Goal: Use online tool/utility: Utilize a website feature to perform a specific function

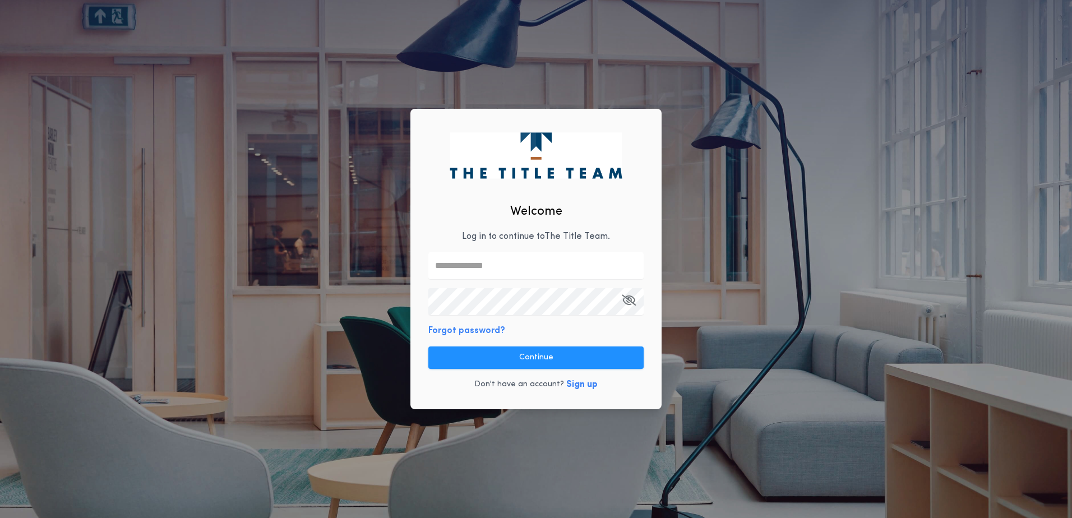
click at [498, 281] on div "Welcome Log in to continue to The Title Team . Forgot password? Continue Don't …" at bounding box center [535, 259] width 251 height 300
click at [498, 270] on input "text" at bounding box center [535, 265] width 215 height 27
click at [0, 517] on com-1password-button at bounding box center [0, 518] width 0 height 0
click at [507, 263] on input "text" at bounding box center [535, 265] width 215 height 27
click at [527, 263] on input "text" at bounding box center [535, 265] width 215 height 27
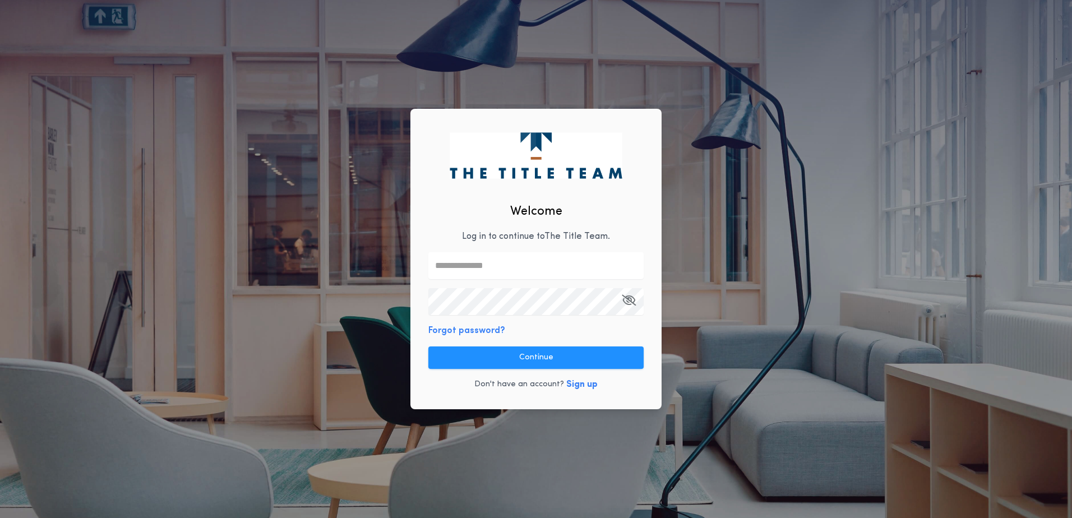
paste input "**********"
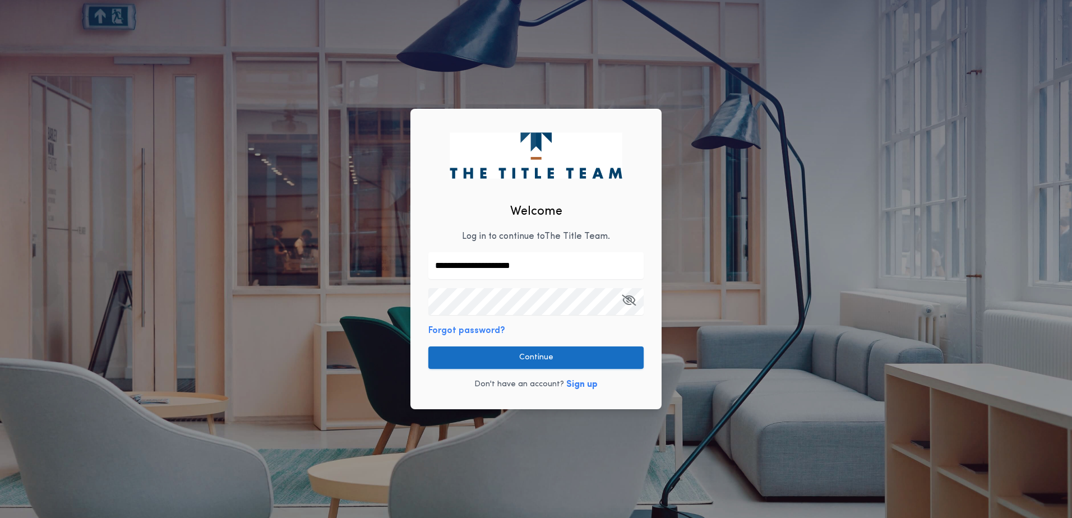
type input "**********"
click at [572, 361] on button "Continue" at bounding box center [535, 357] width 215 height 22
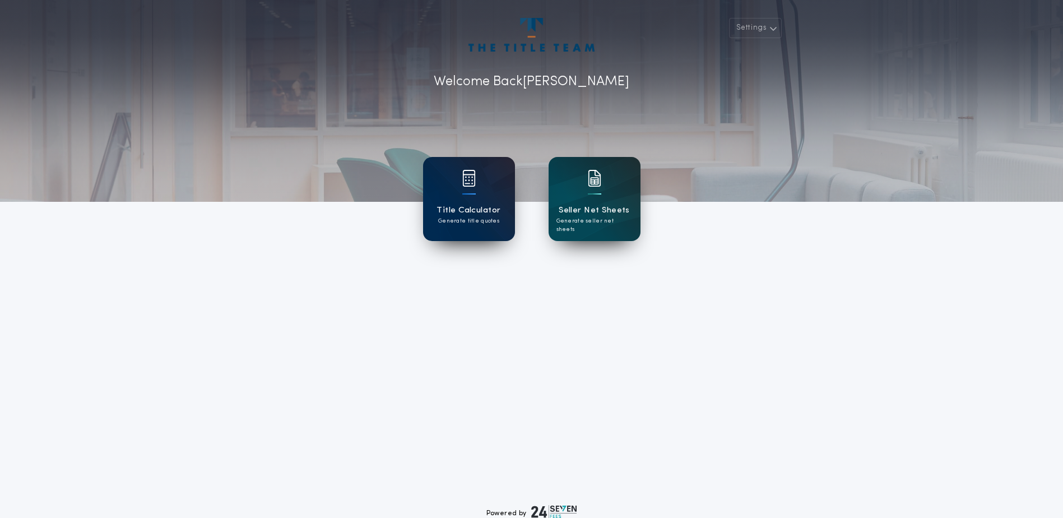
click at [468, 186] on img at bounding box center [468, 178] width 13 height 17
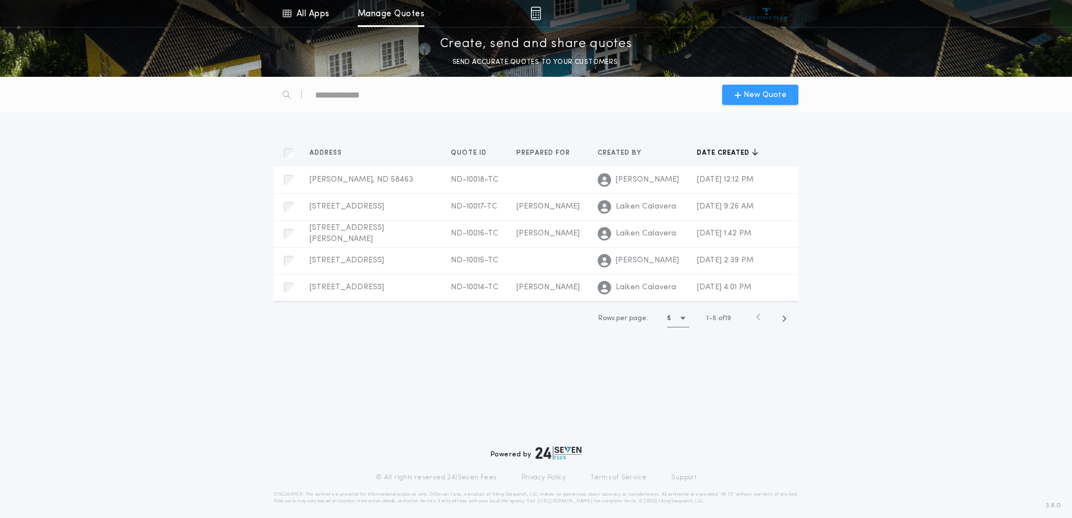
click at [769, 96] on span "New Quote" at bounding box center [764, 95] width 43 height 12
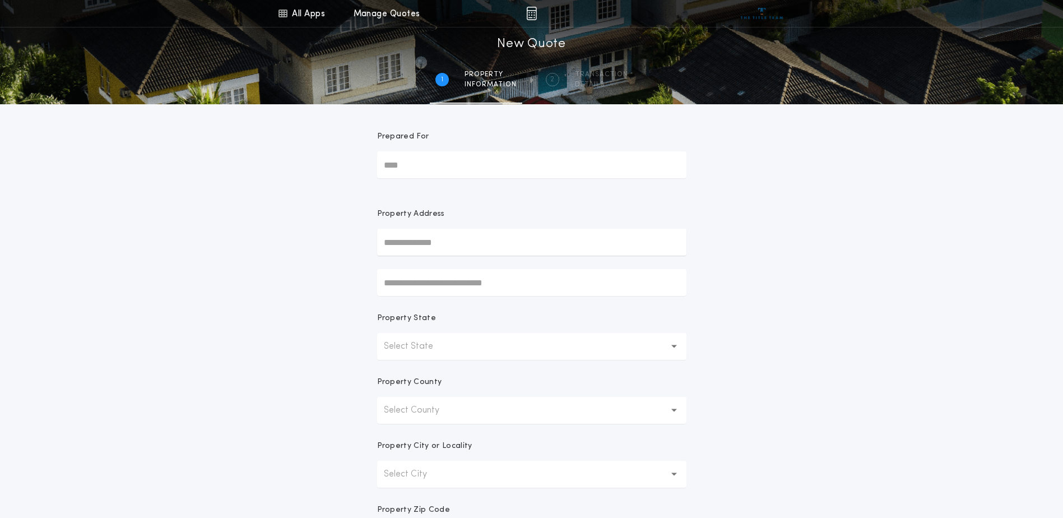
click at [675, 347] on icon "button" at bounding box center [674, 347] width 6 height 4
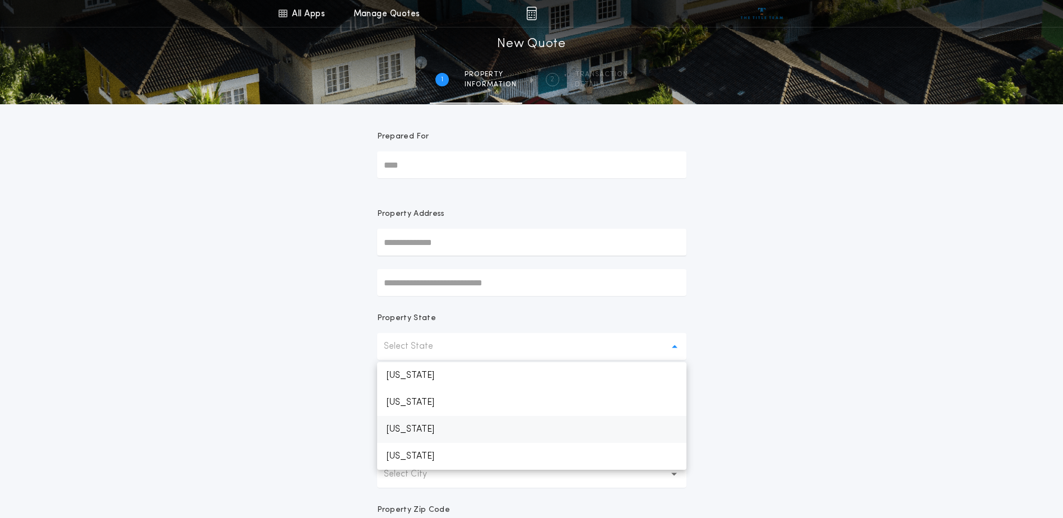
click at [463, 430] on p "North Dakota" at bounding box center [531, 429] width 309 height 27
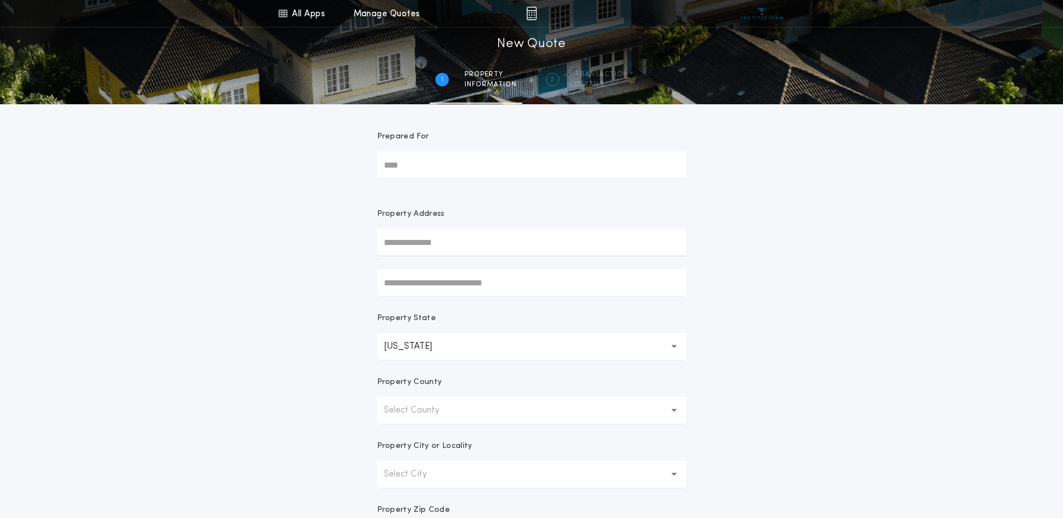
click at [676, 414] on button "Select County" at bounding box center [531, 410] width 309 height 27
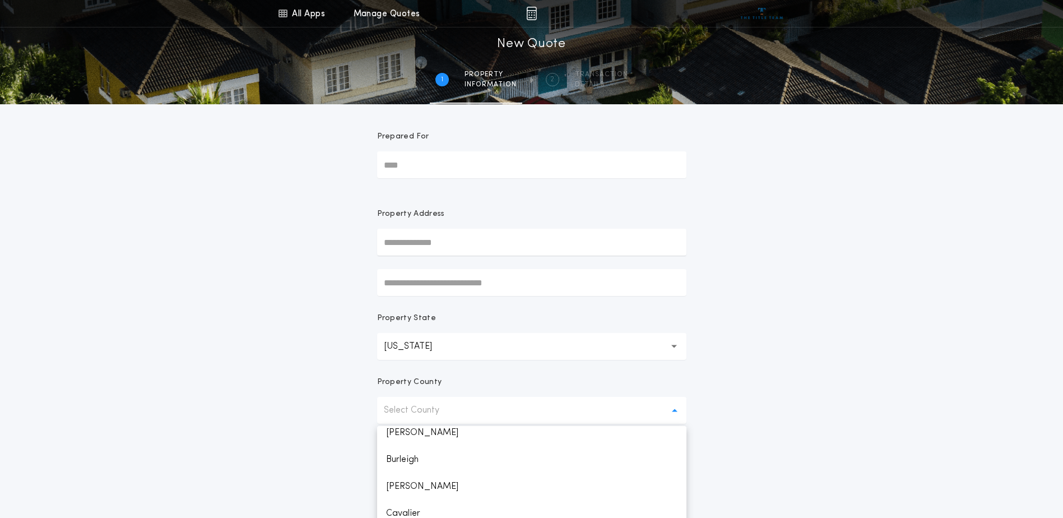
scroll to position [20, 0]
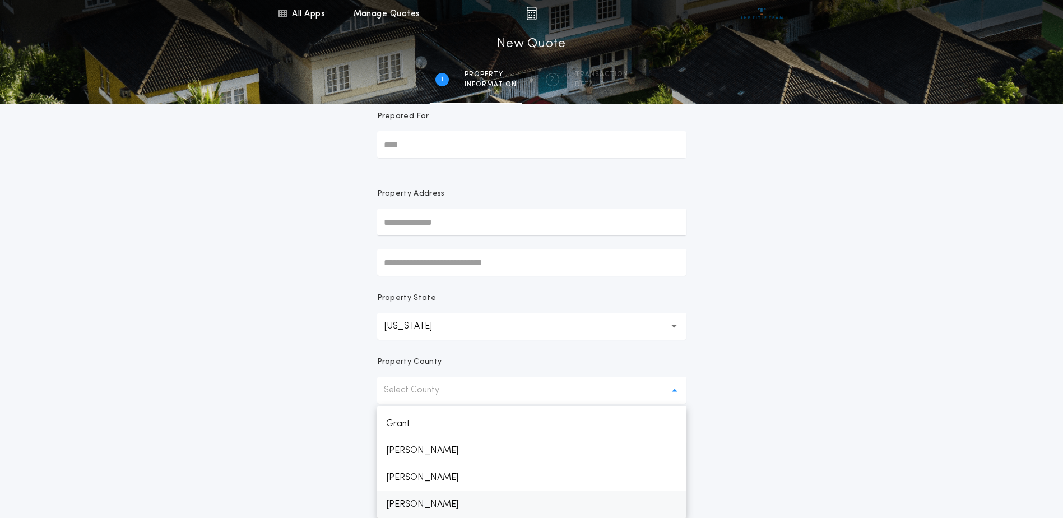
click at [397, 508] on p "Kidder" at bounding box center [531, 504] width 309 height 27
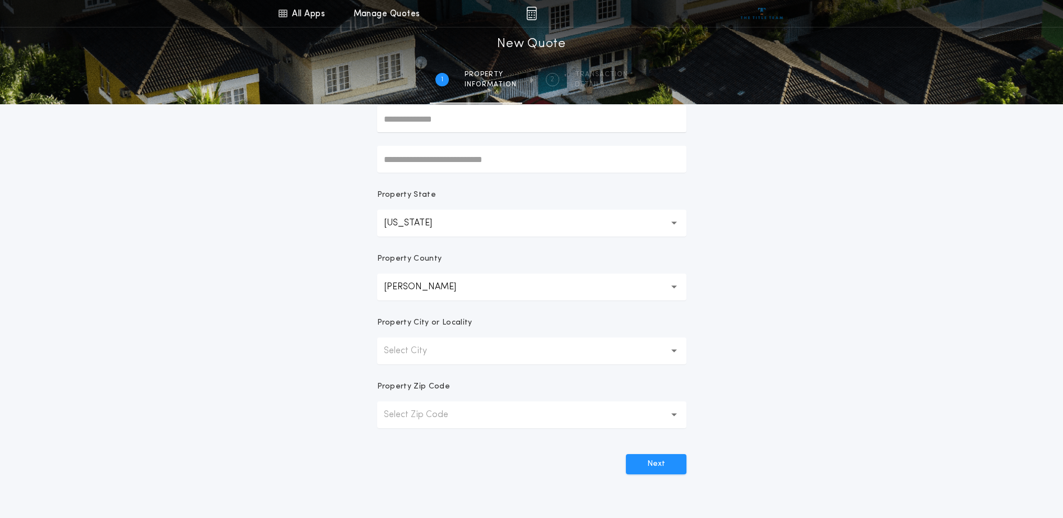
scroll to position [132, 0]
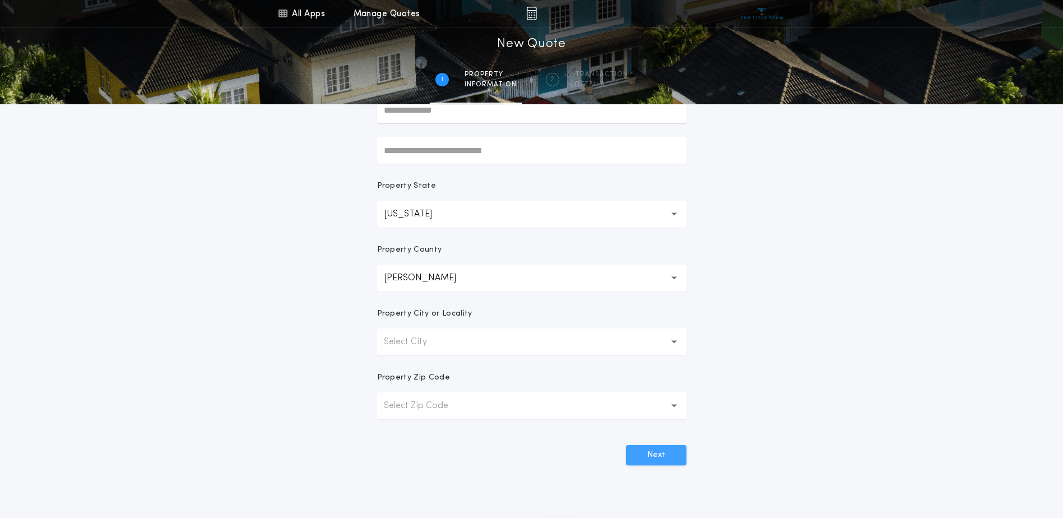
click at [662, 455] on button "Next" at bounding box center [656, 455] width 61 height 20
click at [440, 342] on p "Select City" at bounding box center [414, 341] width 61 height 13
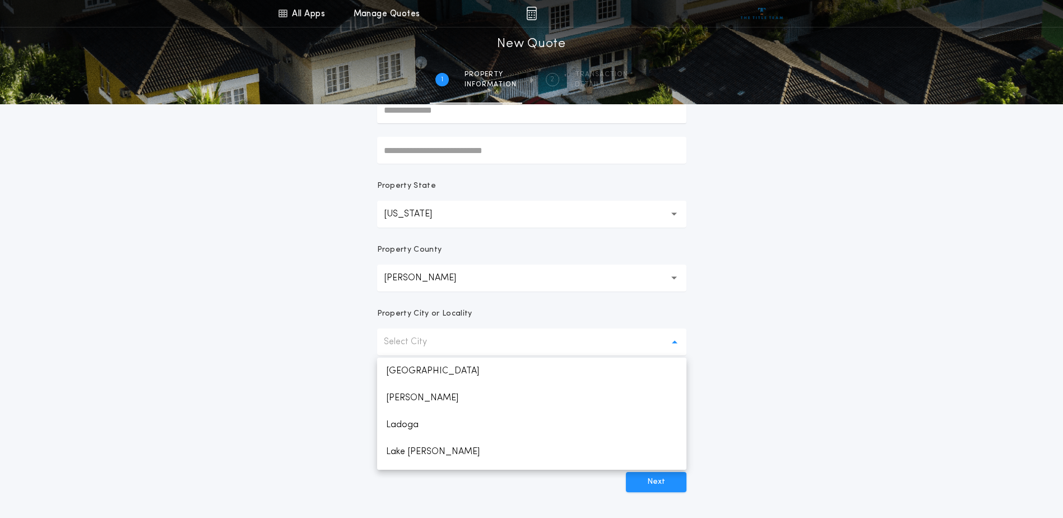
scroll to position [130, 0]
click at [408, 455] on p "Tuttle" at bounding box center [531, 456] width 309 height 27
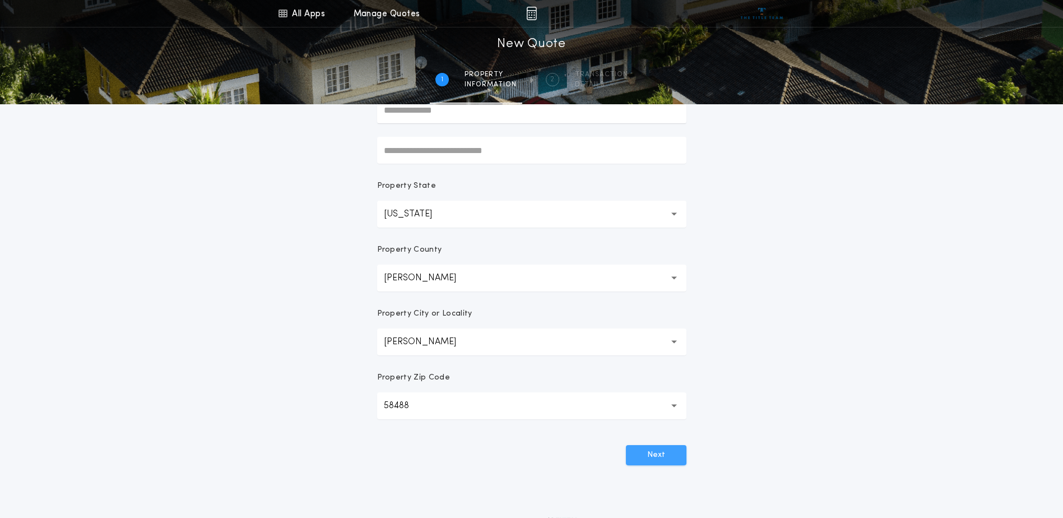
click at [660, 453] on button "Next" at bounding box center [656, 455] width 61 height 20
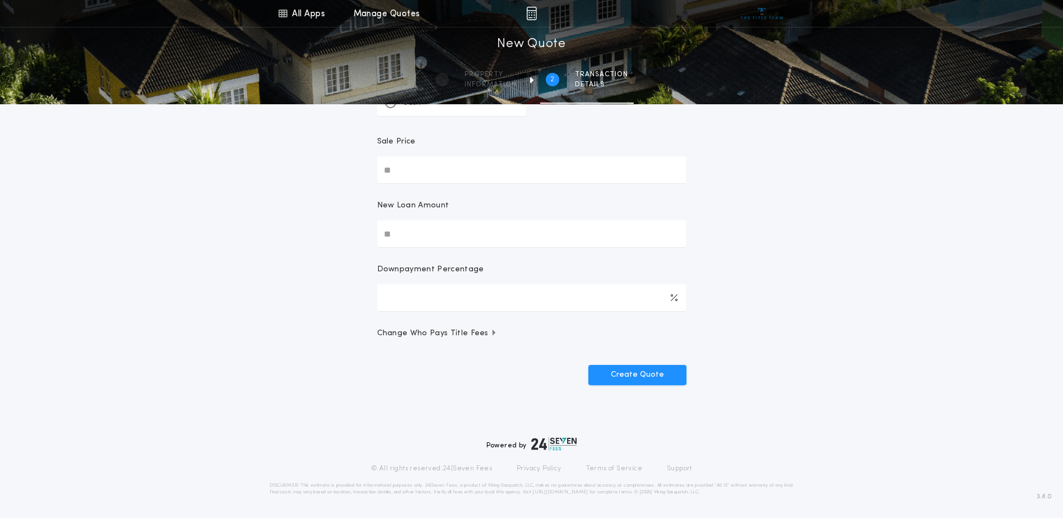
scroll to position [0, 0]
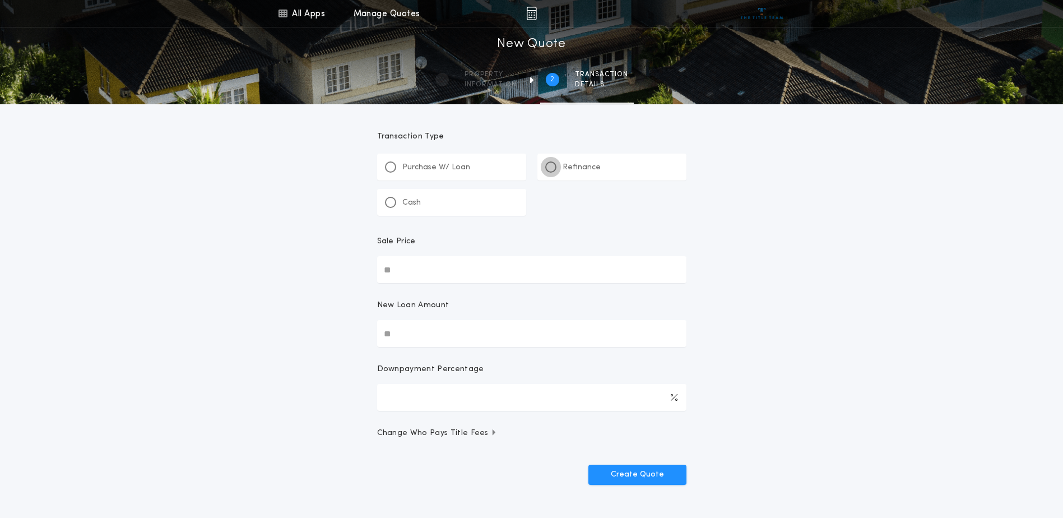
click at [554, 165] on div at bounding box center [550, 166] width 11 height 11
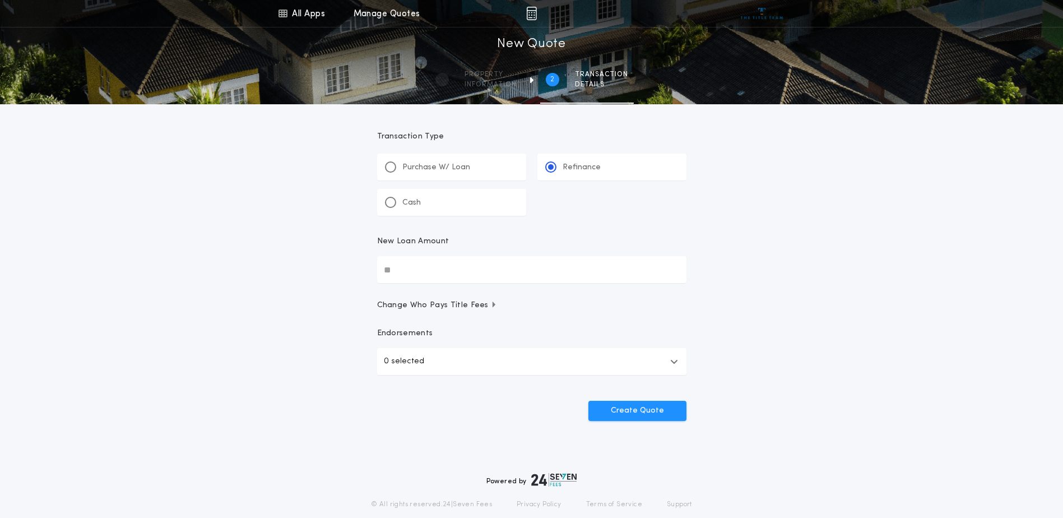
click at [457, 267] on input "New Loan Amount" at bounding box center [531, 269] width 309 height 27
type input "********"
click at [642, 413] on button "Create Quote" at bounding box center [637, 411] width 98 height 20
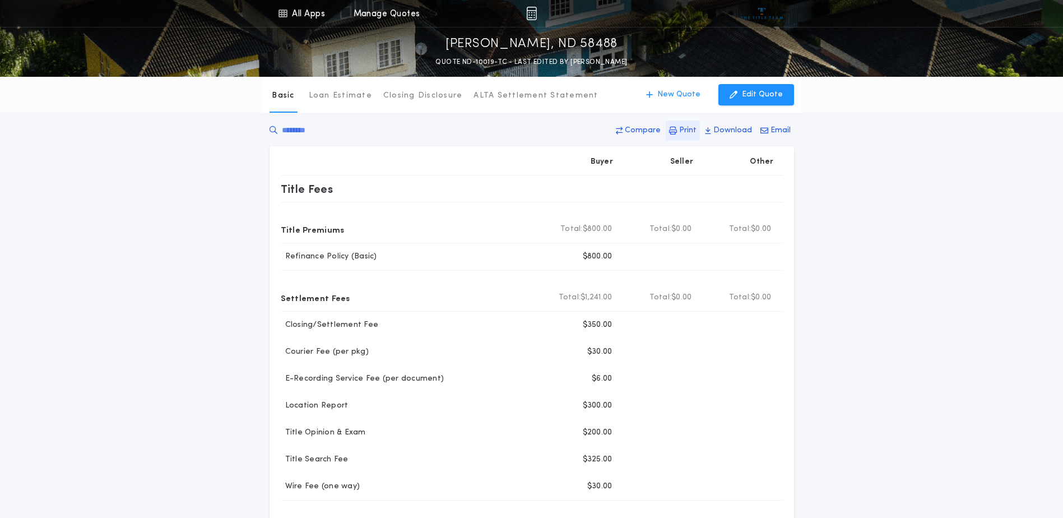
click at [684, 129] on p "Print" at bounding box center [687, 130] width 17 height 11
